Goal: Contribute content

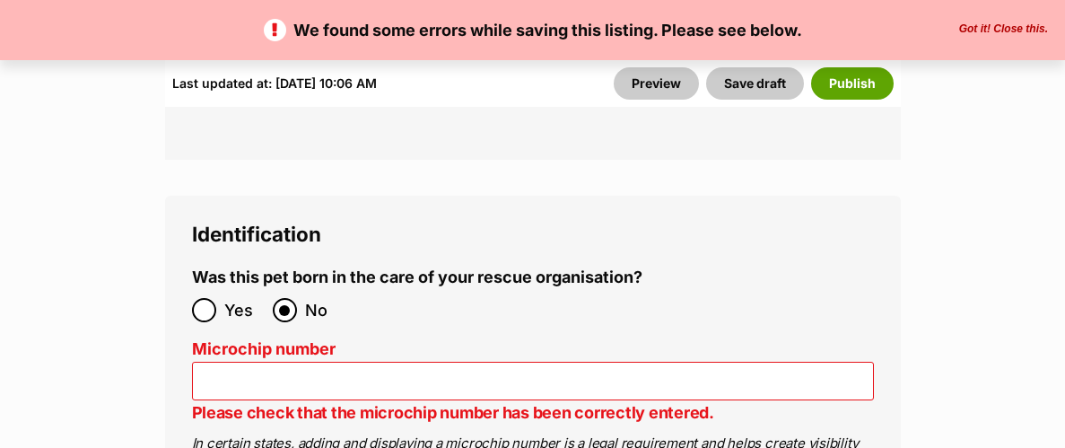
scroll to position [6588, 0]
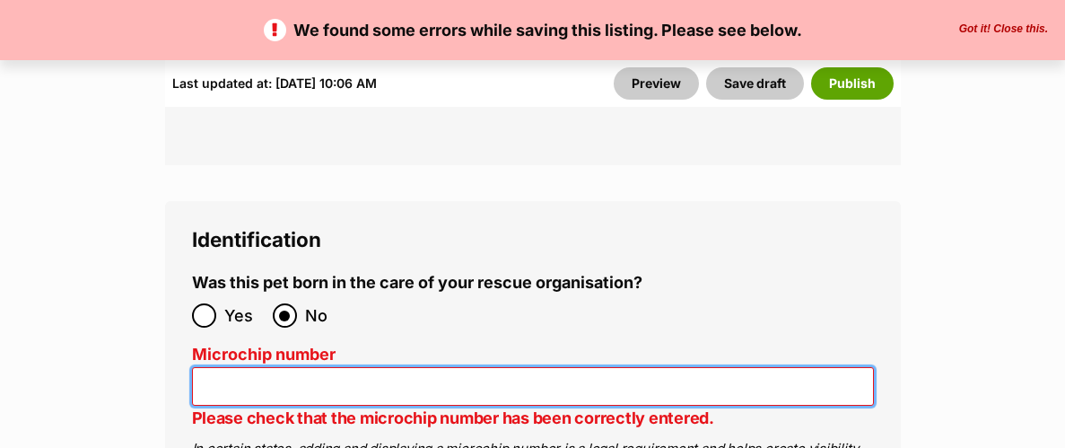
click at [295, 367] on input "Microchip number" at bounding box center [533, 386] width 682 height 39
paste input "991003002856959"
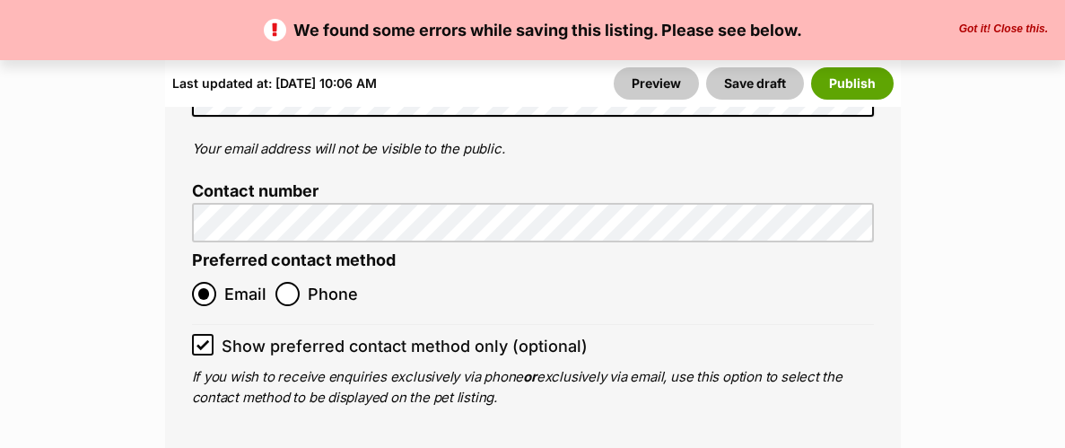
scroll to position [7756, 0]
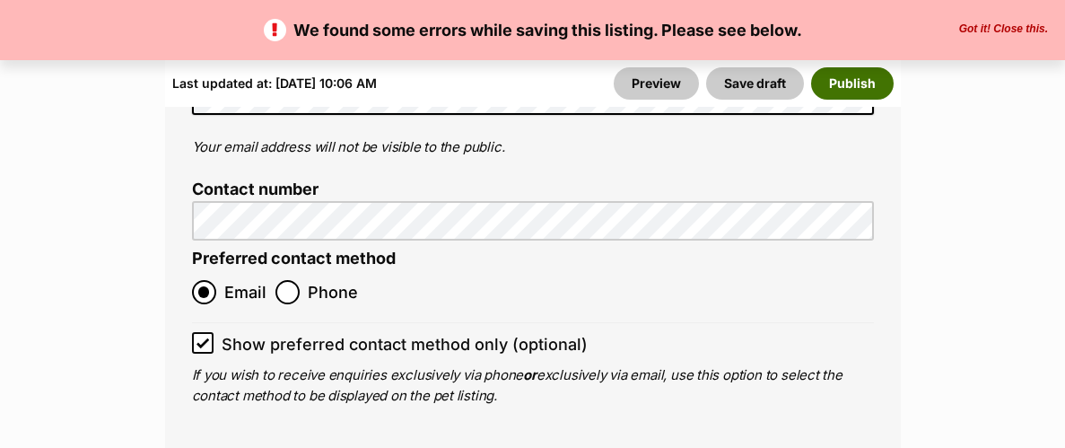
type input "991003002856959"
click at [844, 82] on button "Publish" at bounding box center [852, 83] width 83 height 32
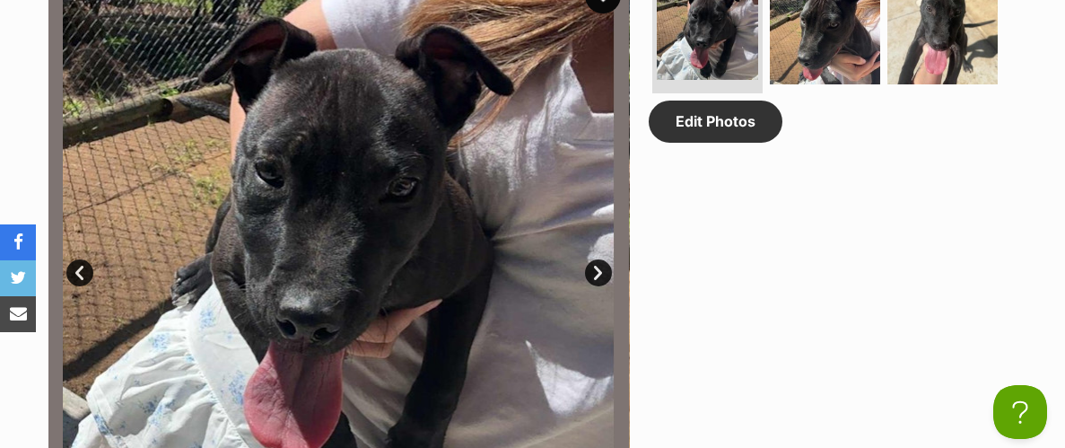
scroll to position [974, 0]
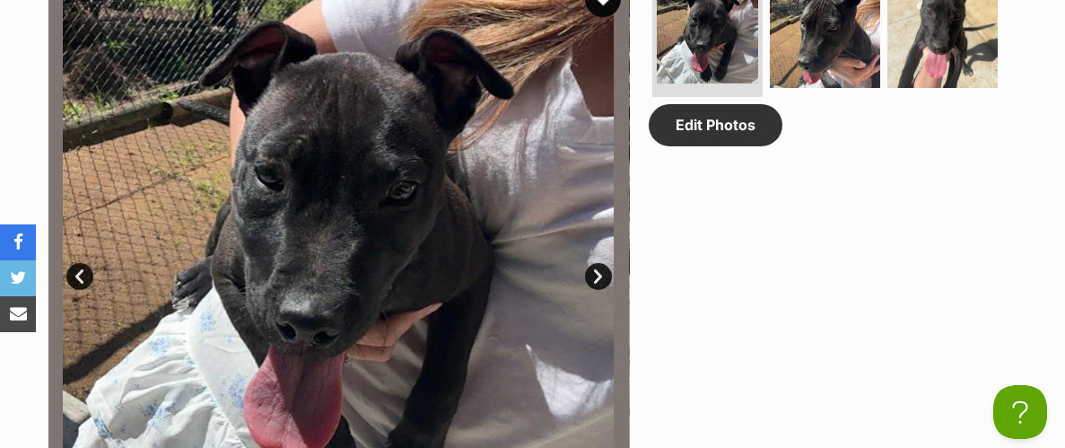
click at [597, 289] on link "Next" at bounding box center [598, 276] width 27 height 27
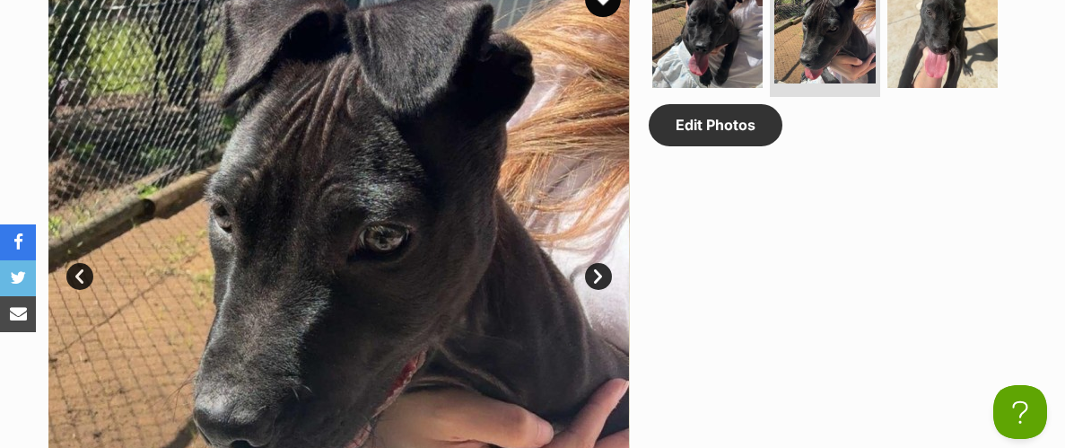
click at [597, 289] on link "Next" at bounding box center [598, 276] width 27 height 27
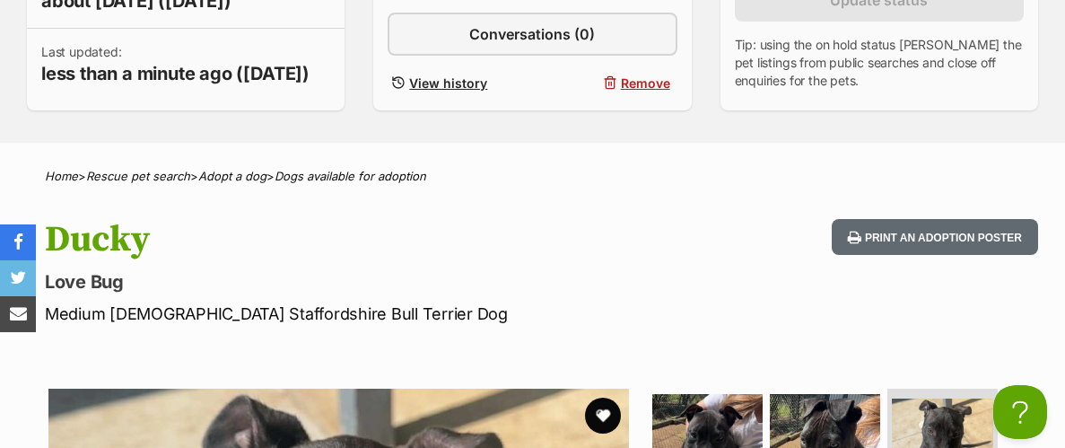
scroll to position [0, 0]
